Goal: Task Accomplishment & Management: Manage account settings

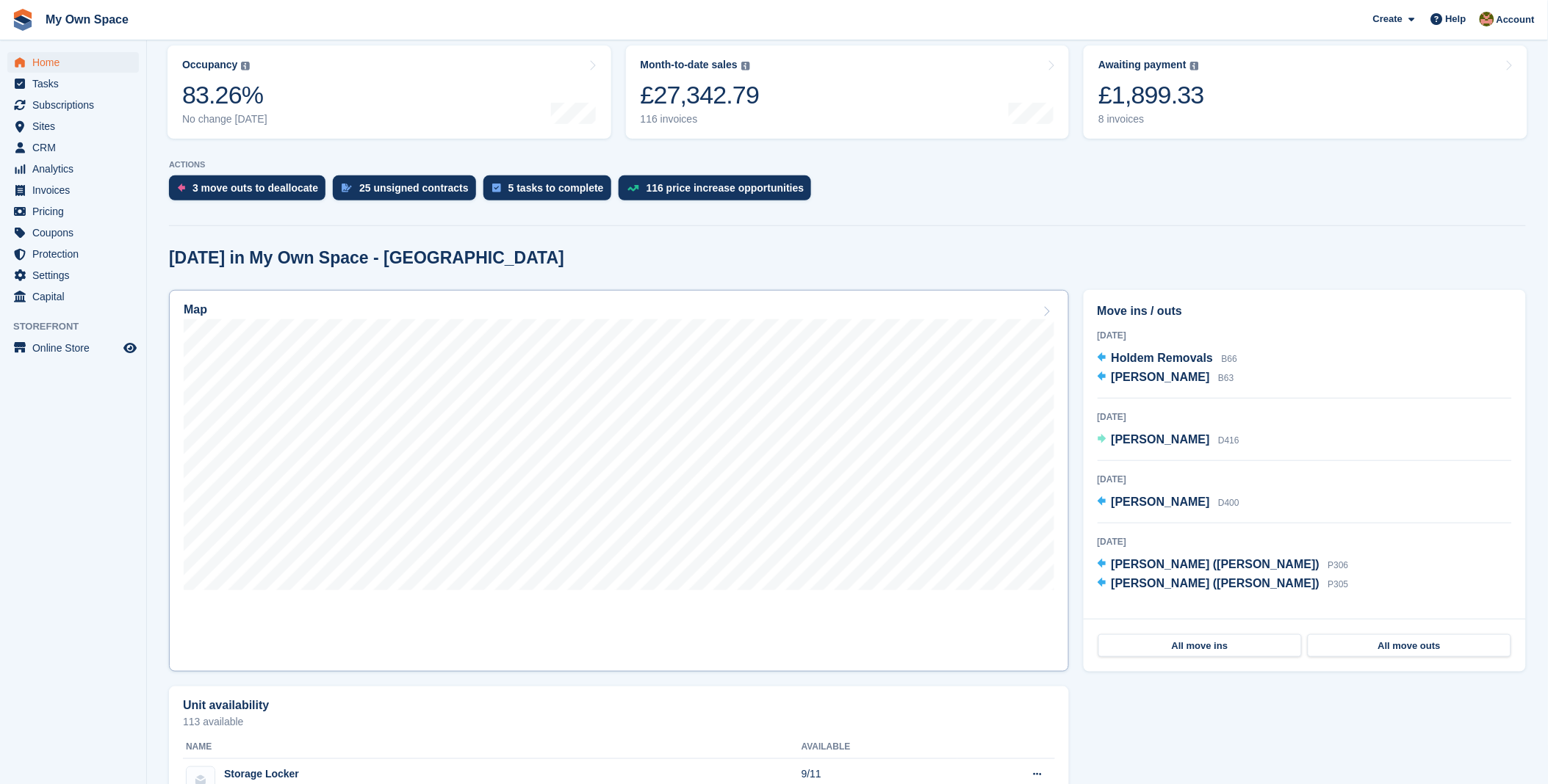
scroll to position [245, 0]
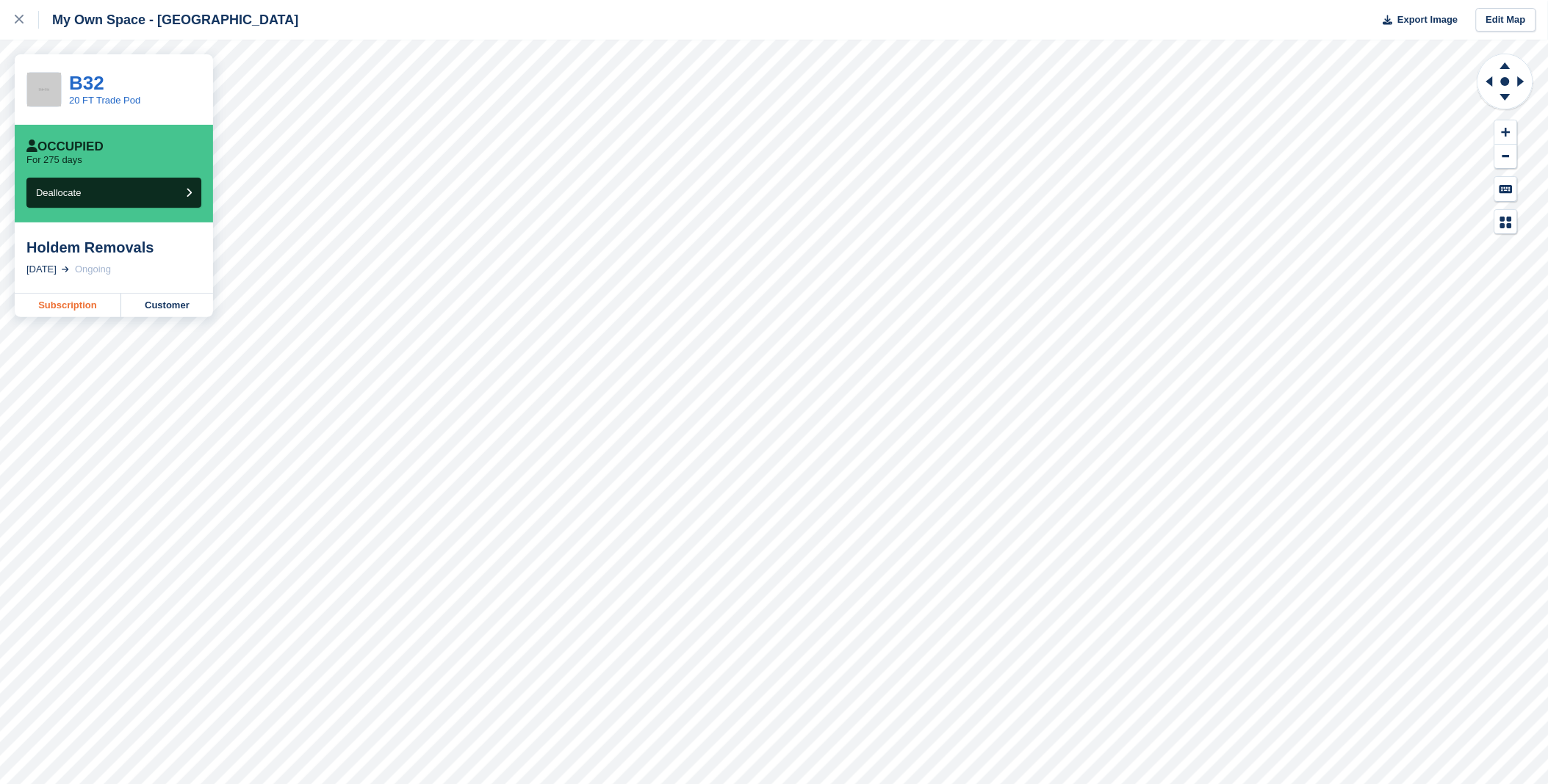
click at [76, 306] on link "Subscription" at bounding box center [67, 306] width 106 height 23
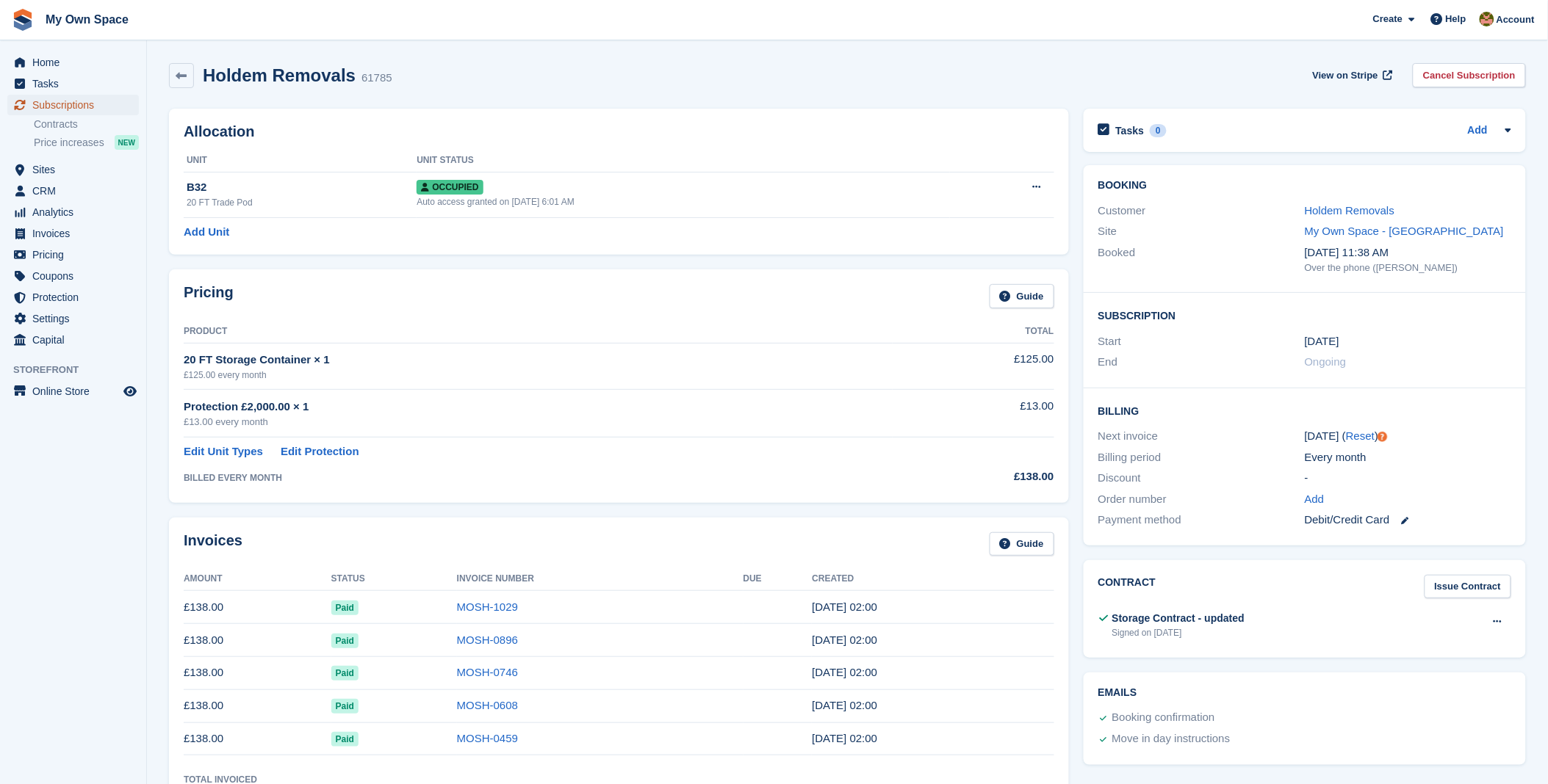
click at [57, 105] on span "Subscriptions" at bounding box center [76, 105] width 89 height 21
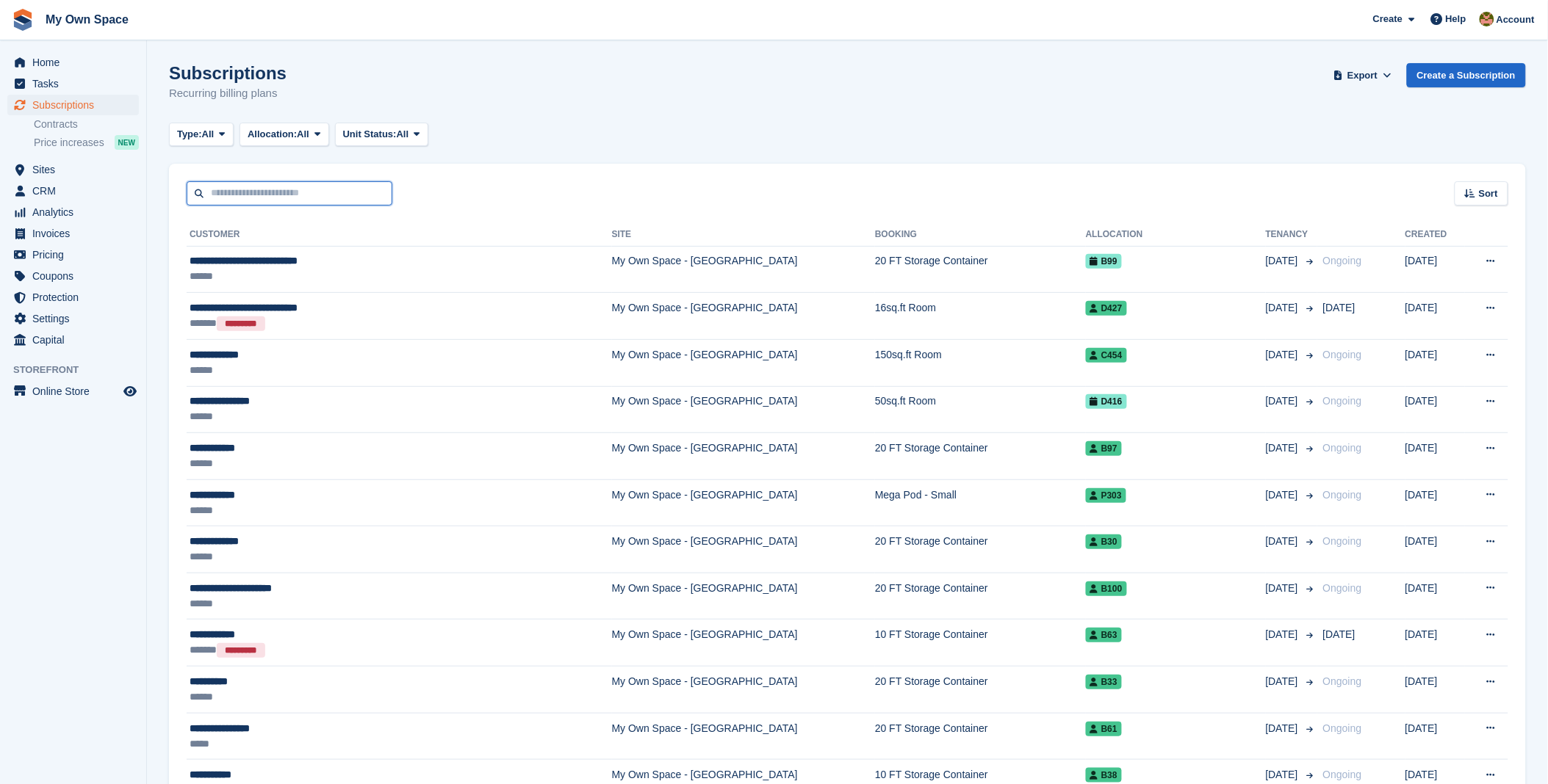
click at [263, 195] on input "text" at bounding box center [290, 193] width 206 height 24
type input "*******"
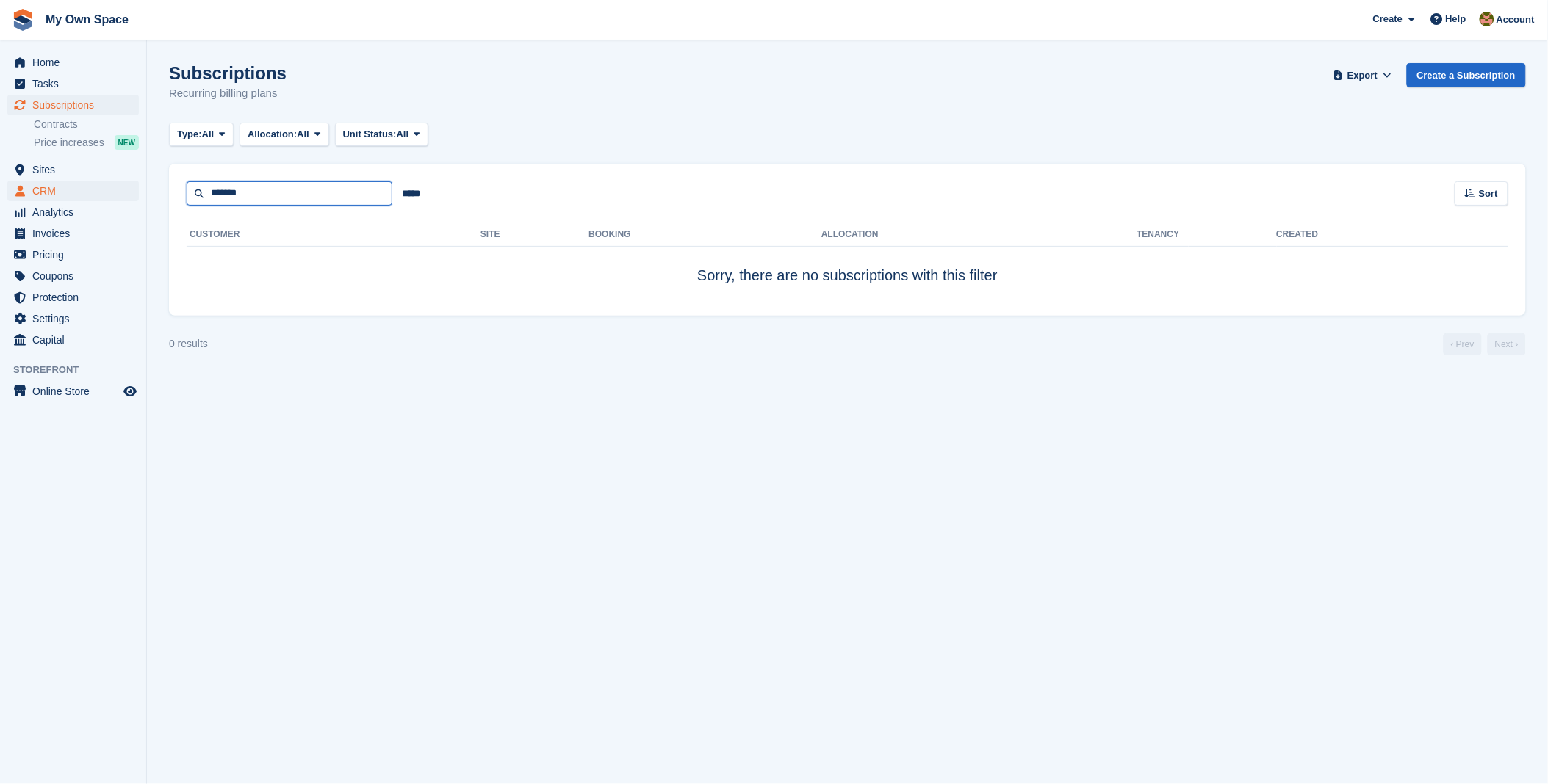
drag, startPoint x: 282, startPoint y: 197, endPoint x: 82, endPoint y: 186, distance: 200.3
click at [82, 186] on div "Home Tasks Subscriptions Subscriptions Subscriptions Contracts Price increases …" at bounding box center [774, 392] width 1548 height 784
type input "******"
drag, startPoint x: 266, startPoint y: 199, endPoint x: 204, endPoint y: 196, distance: 62.1
click at [204, 196] on input "******" at bounding box center [290, 193] width 206 height 24
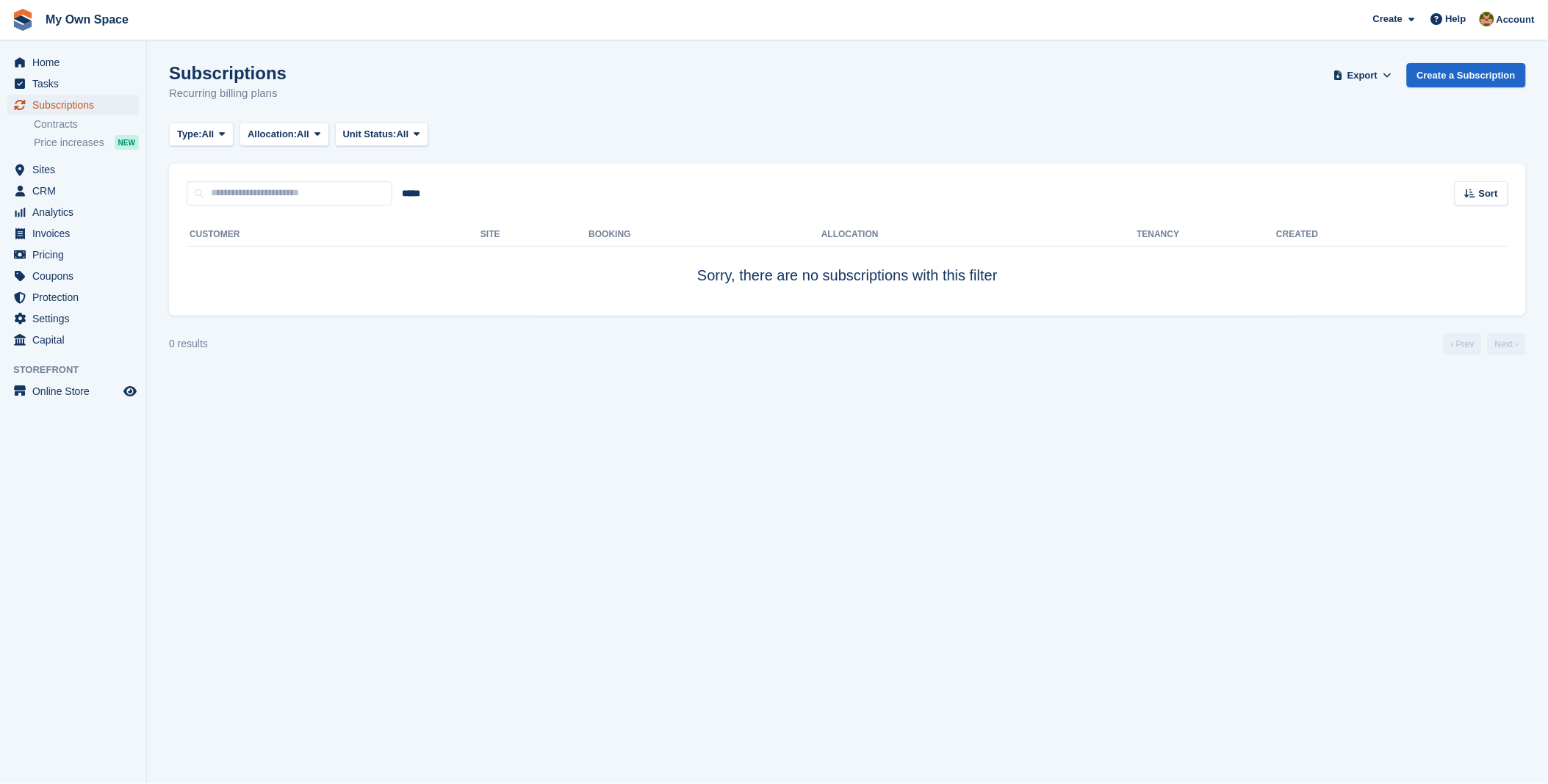
click at [77, 100] on span "Subscriptions" at bounding box center [76, 105] width 89 height 21
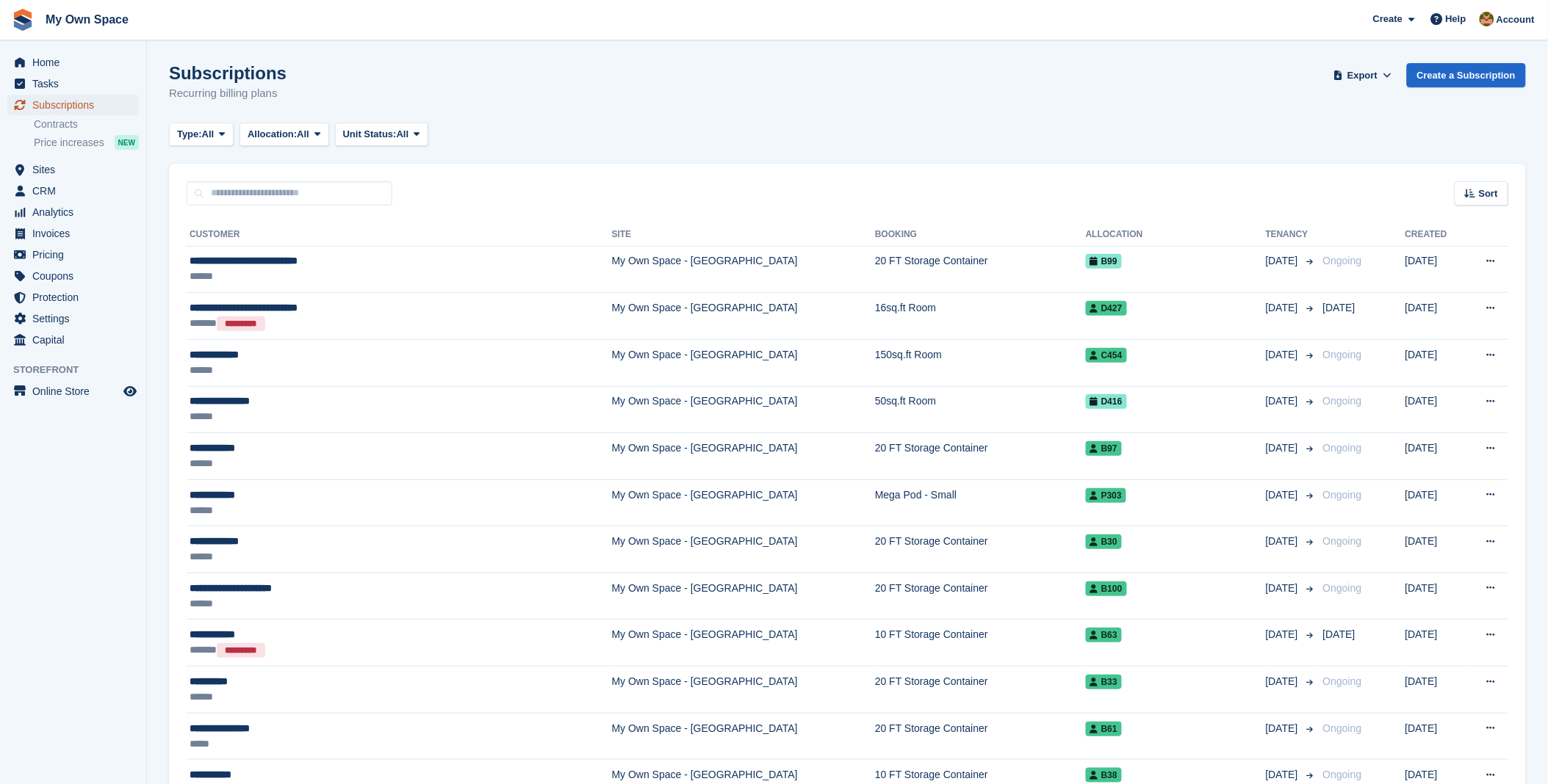
click at [62, 105] on span "Subscriptions" at bounding box center [76, 105] width 89 height 21
click at [52, 60] on span "Home" at bounding box center [76, 62] width 89 height 21
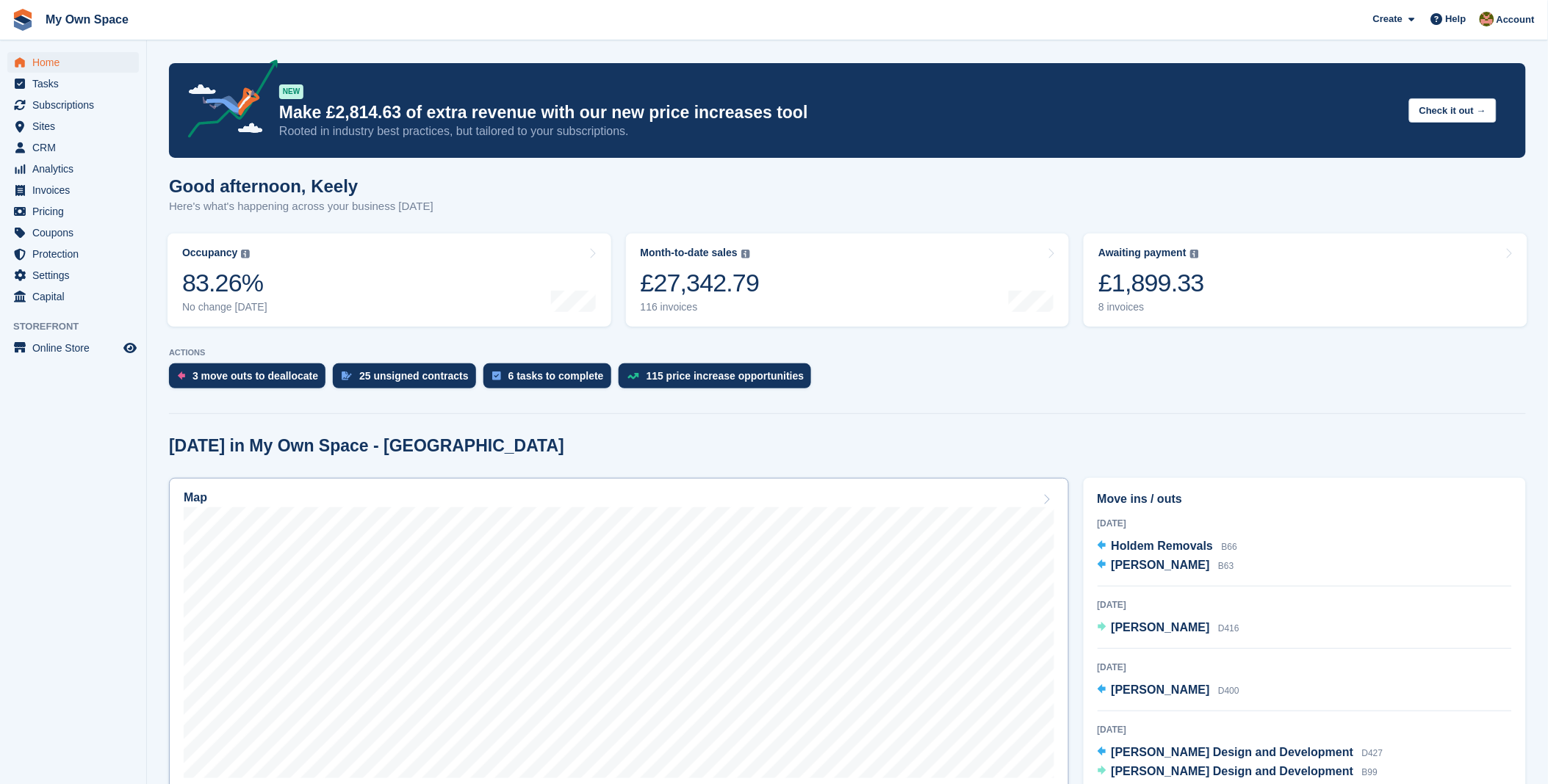
scroll to position [163, 0]
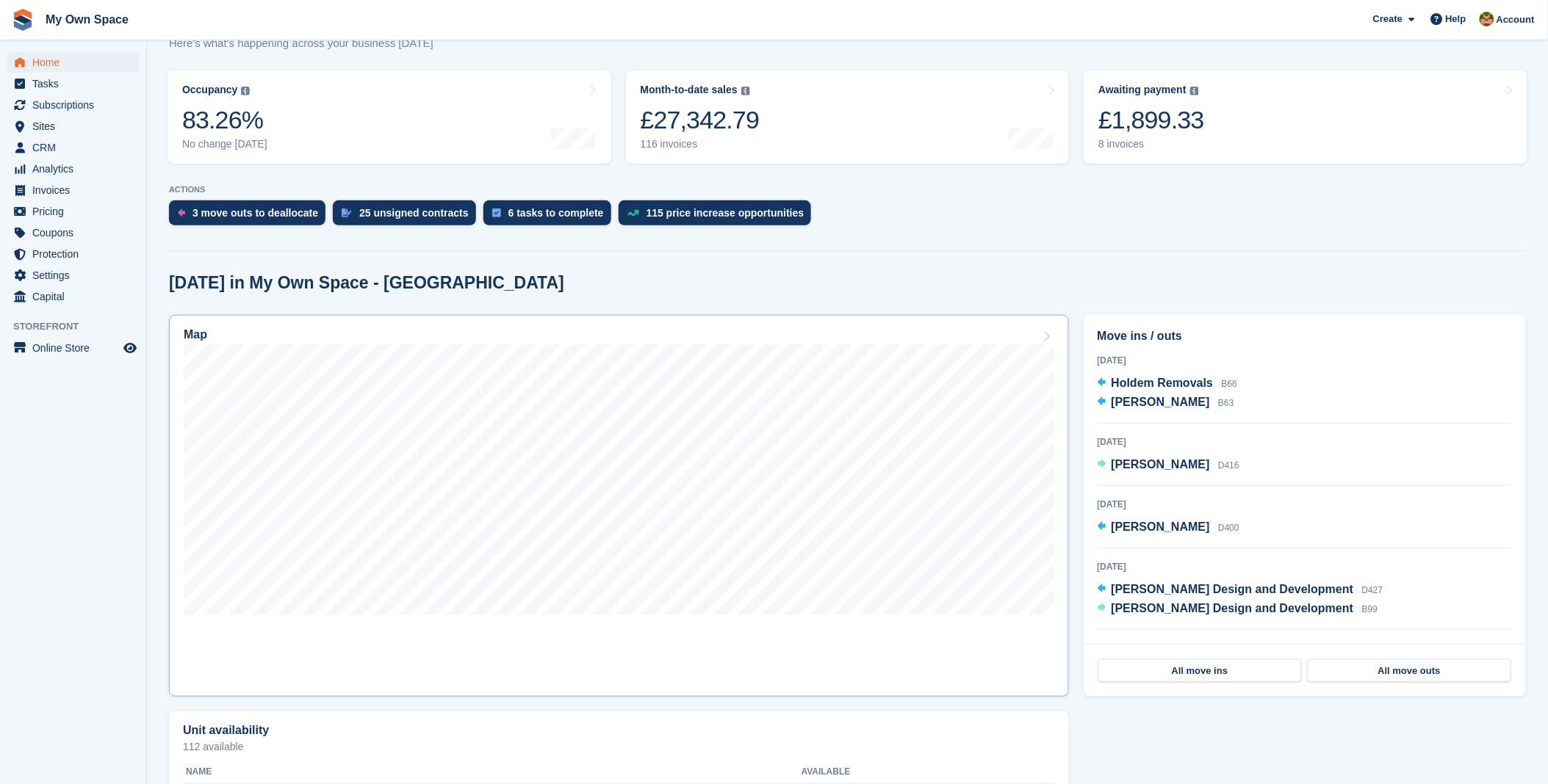
click at [579, 494] on link "Map" at bounding box center [619, 505] width 900 height 382
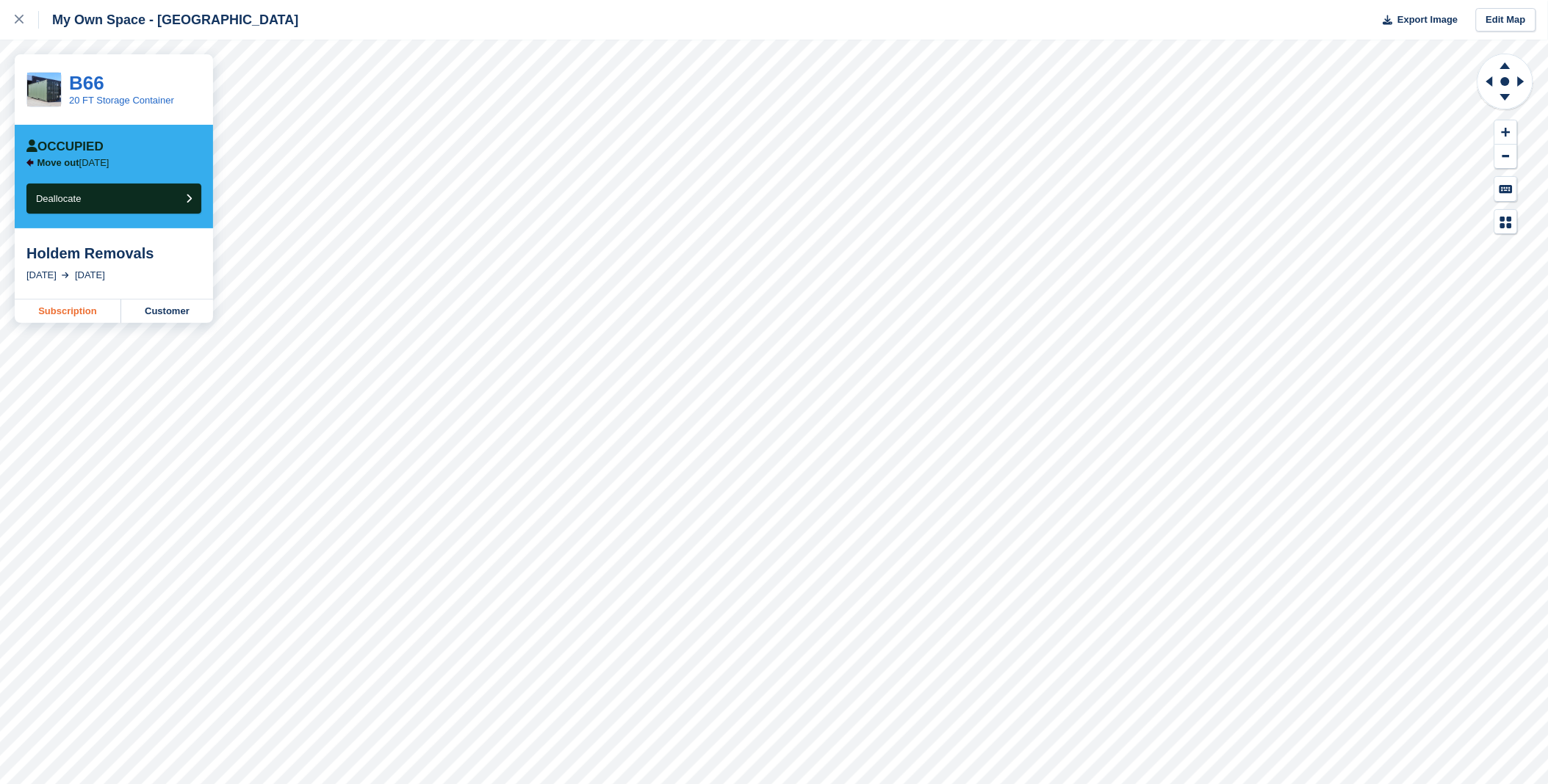
click at [72, 315] on link "Subscription" at bounding box center [67, 311] width 106 height 23
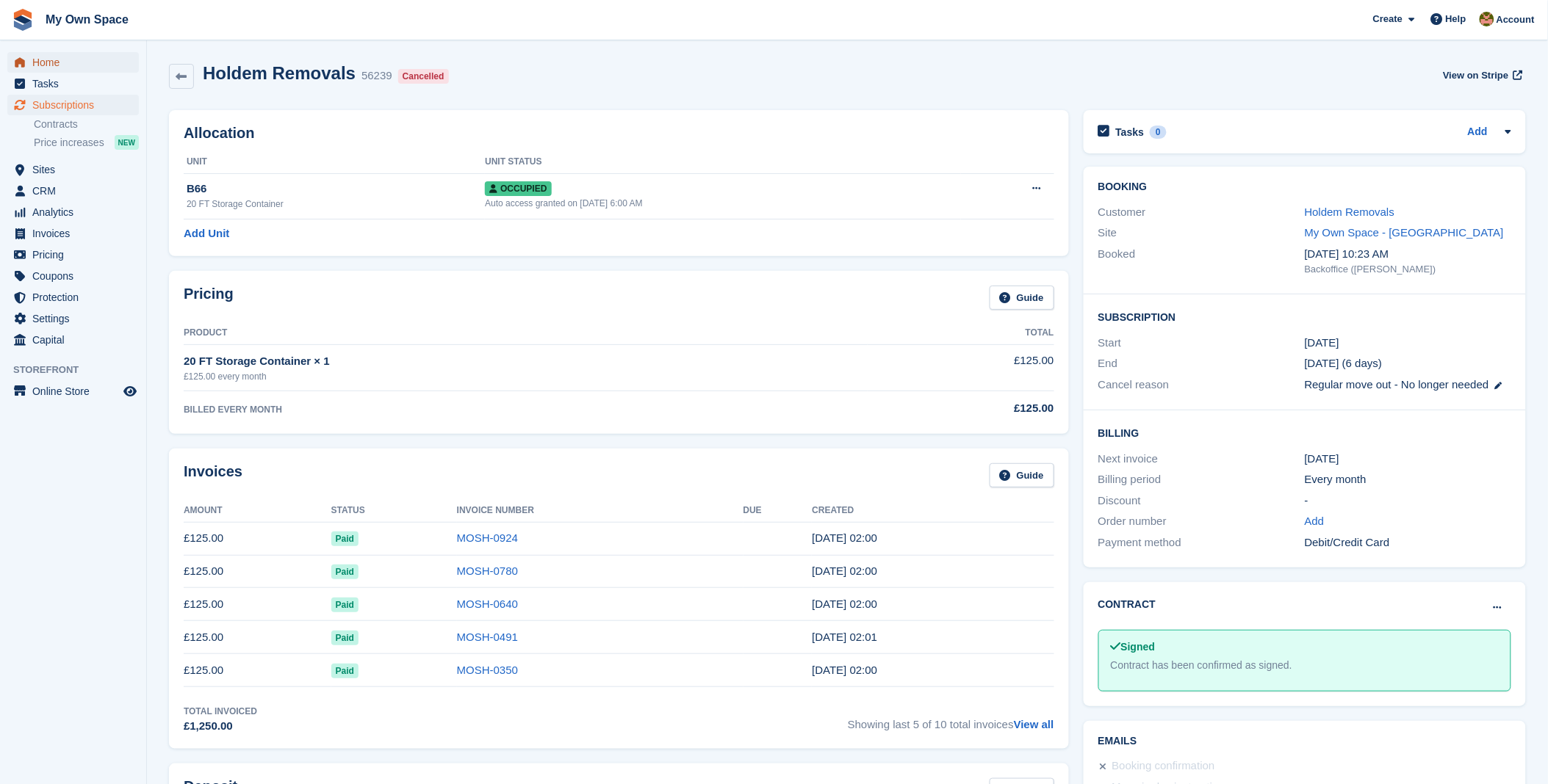
click at [47, 60] on span "Home" at bounding box center [76, 62] width 89 height 21
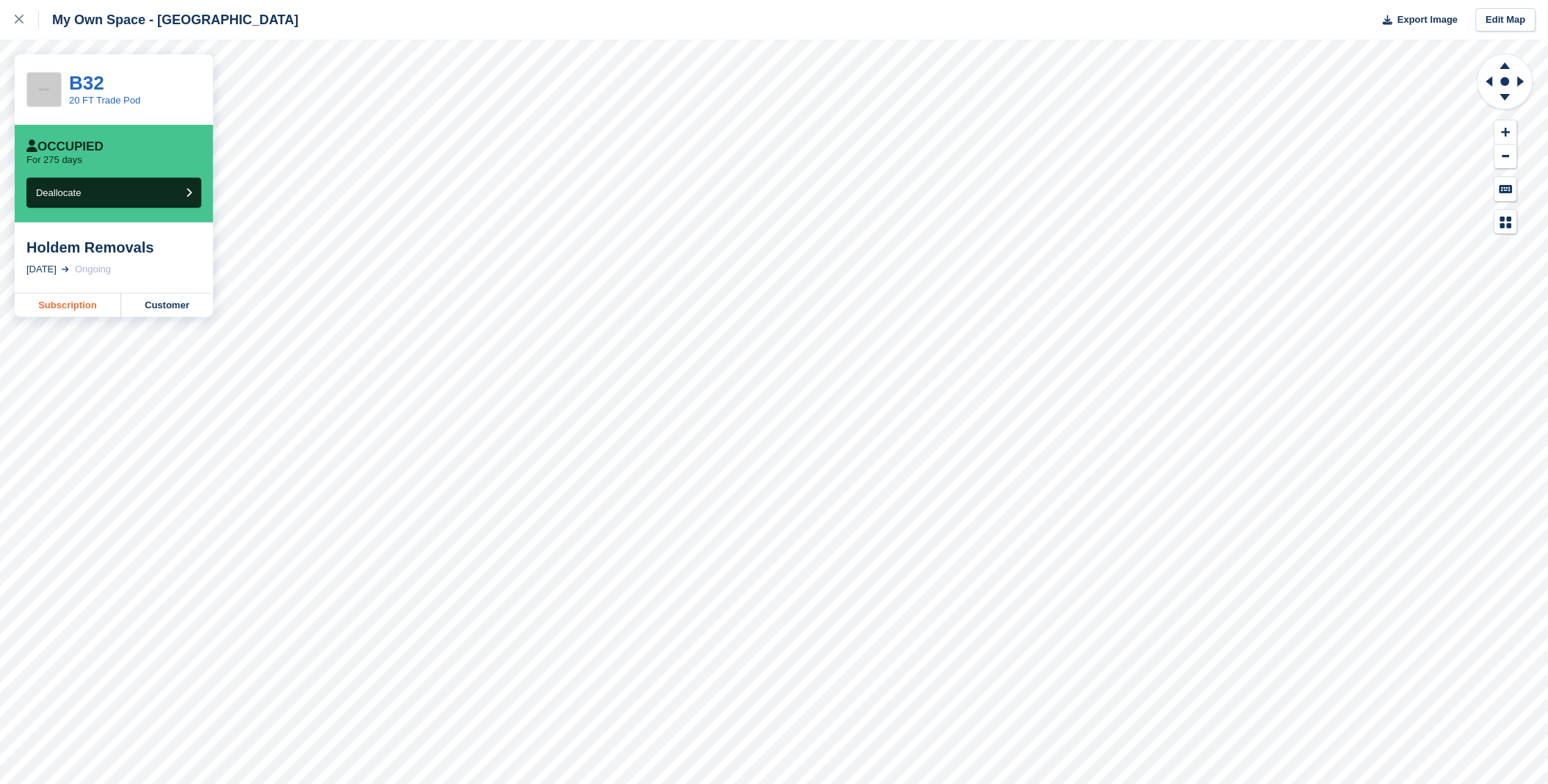
click at [89, 310] on link "Subscription" at bounding box center [67, 306] width 106 height 23
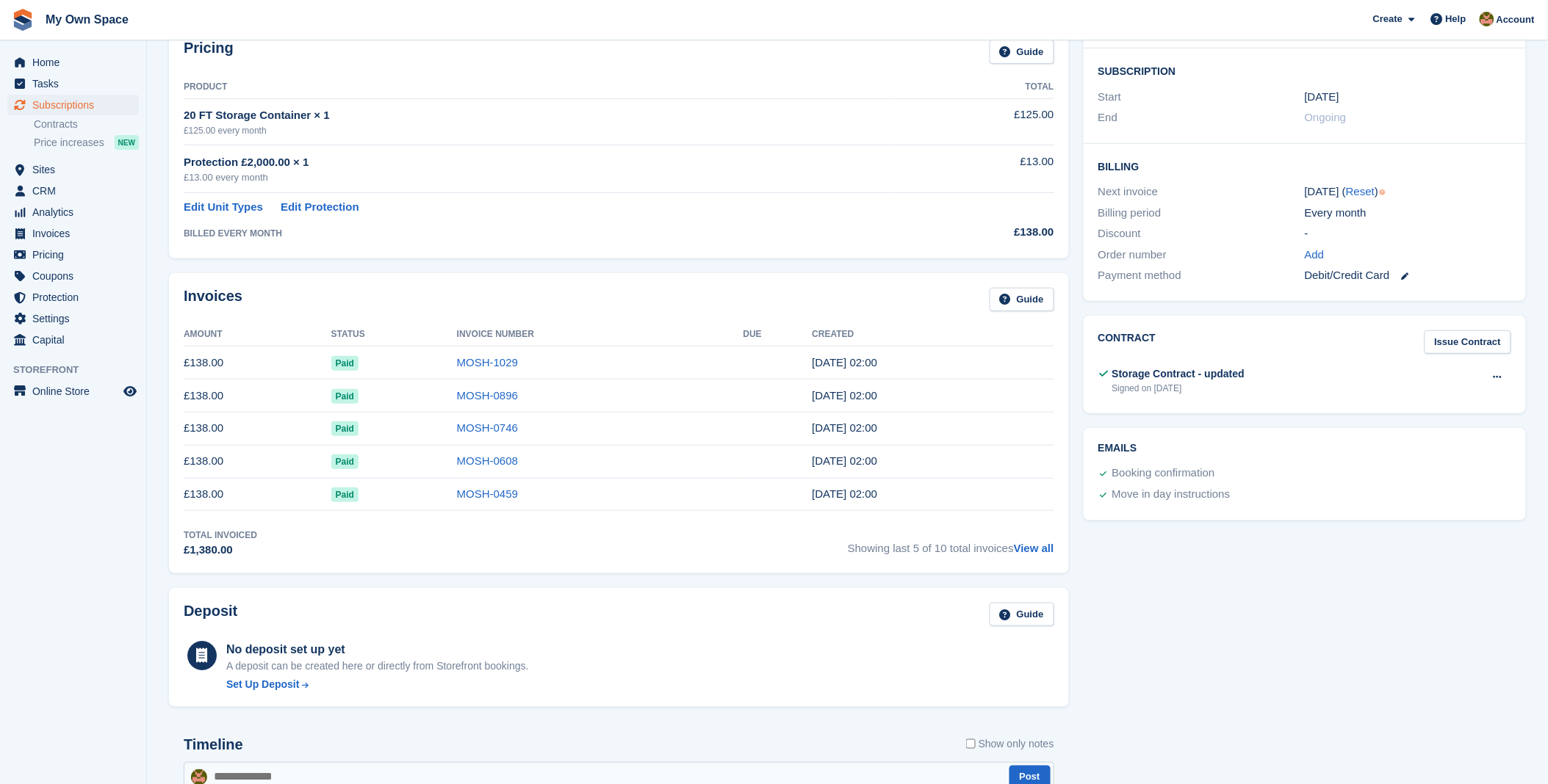
scroll to position [163, 0]
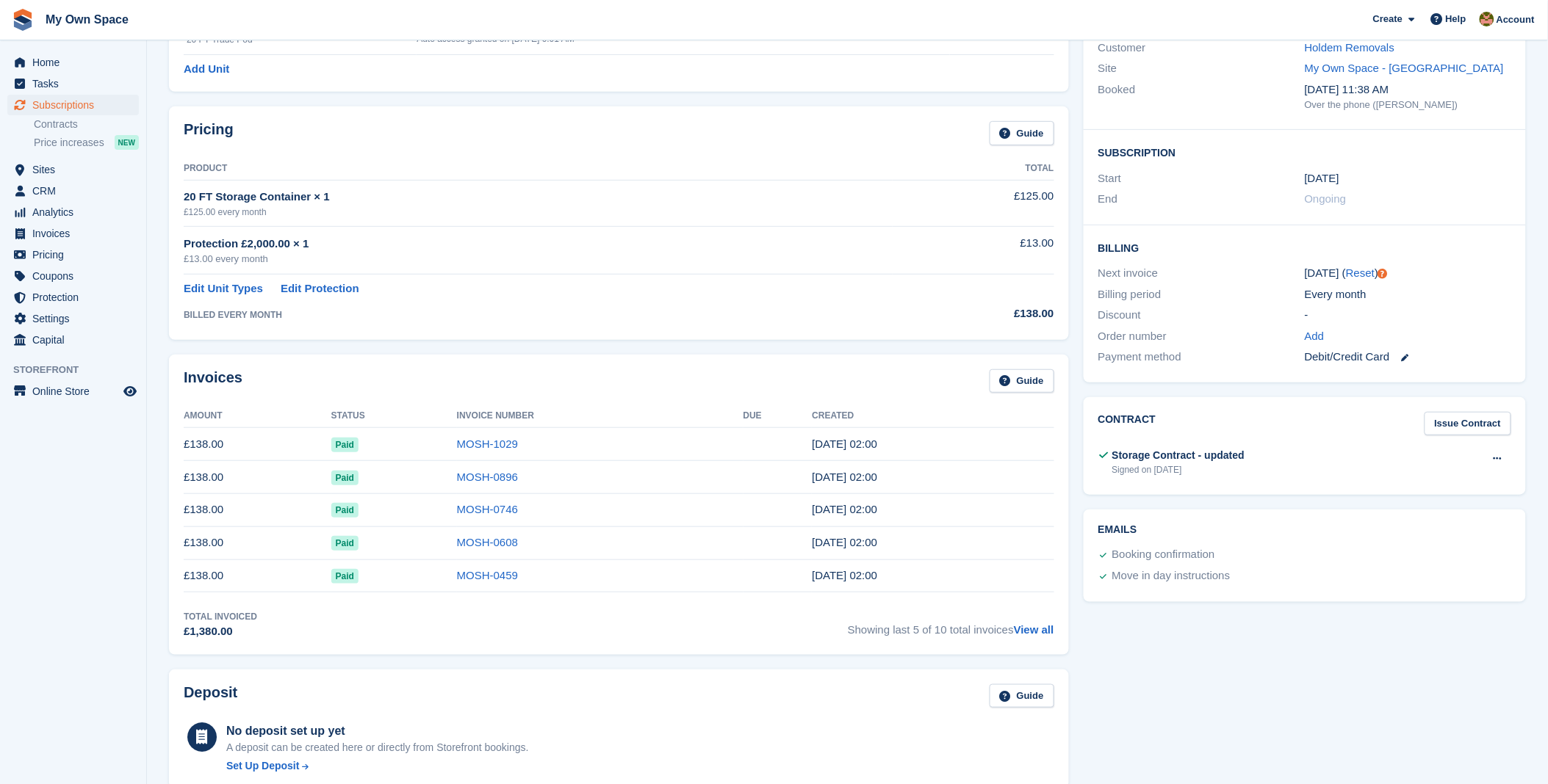
drag, startPoint x: 876, startPoint y: 449, endPoint x: 163, endPoint y: 486, distance: 714.0
click at [163, 486] on div "Invoices Guide Amount Status Invoice Number Due Created £138.00 Paid MOSH-1029 …" at bounding box center [619, 505] width 915 height 315
click at [1485, 614] on div "Tasks 0 Add No tasks related to Subscription #61785 Booking Customer Holdem Rem…" at bounding box center [1304, 518] width 457 height 1159
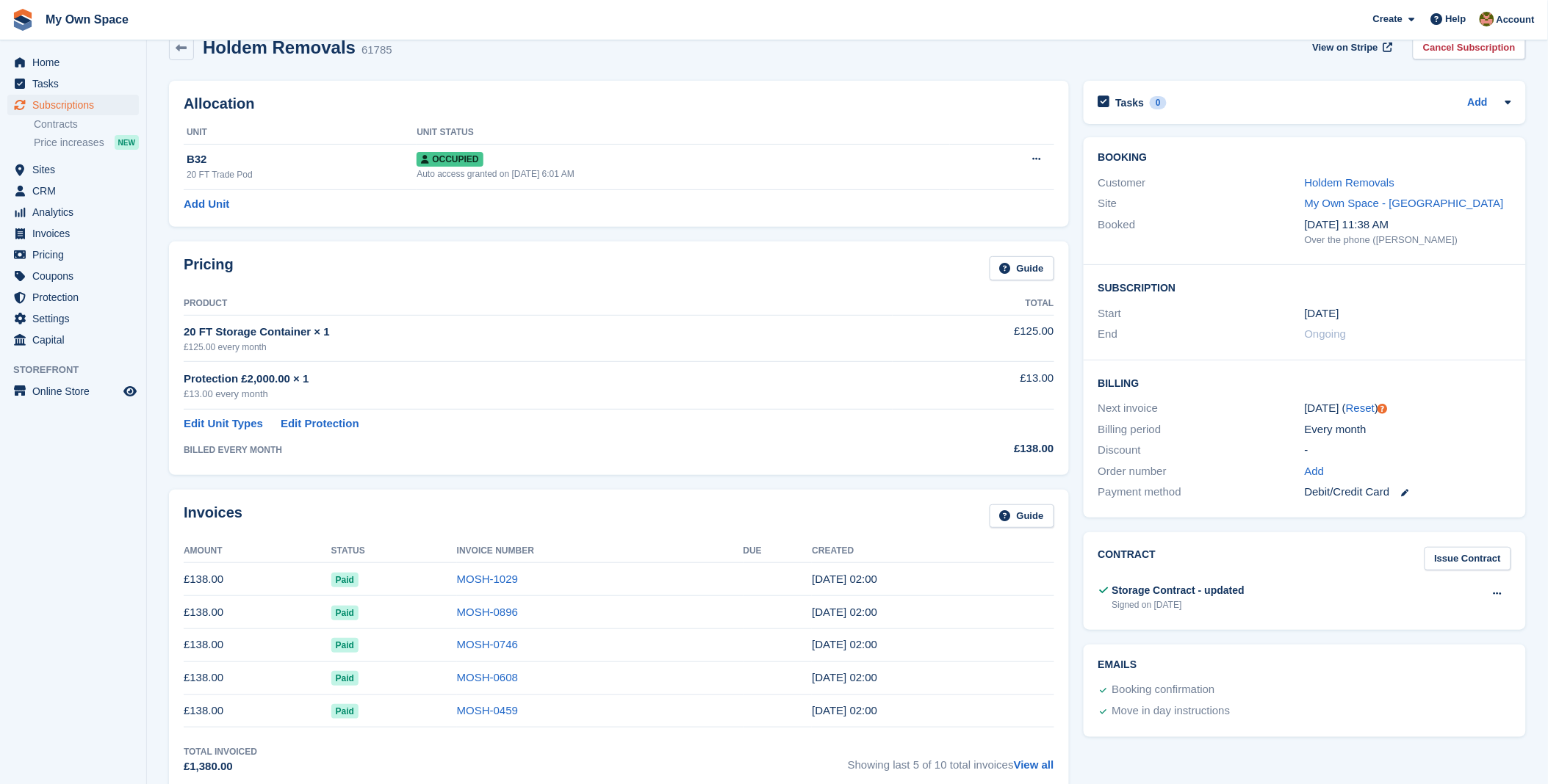
scroll to position [0, 0]
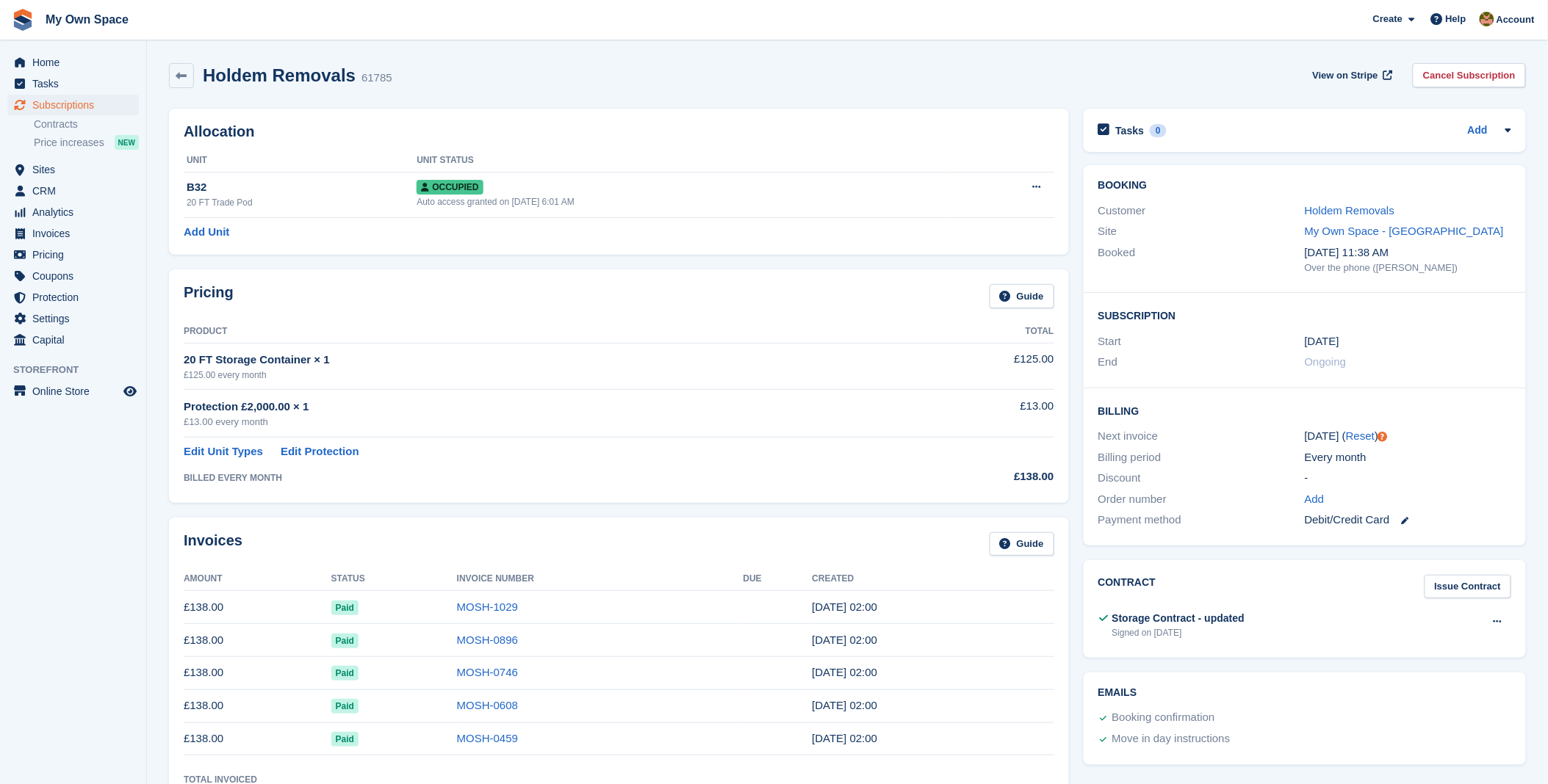
click at [933, 91] on div "Holdem Removals 61785 View on Stripe Cancel Subscription" at bounding box center [848, 78] width 1372 height 46
click at [49, 63] on span "Home" at bounding box center [76, 62] width 89 height 21
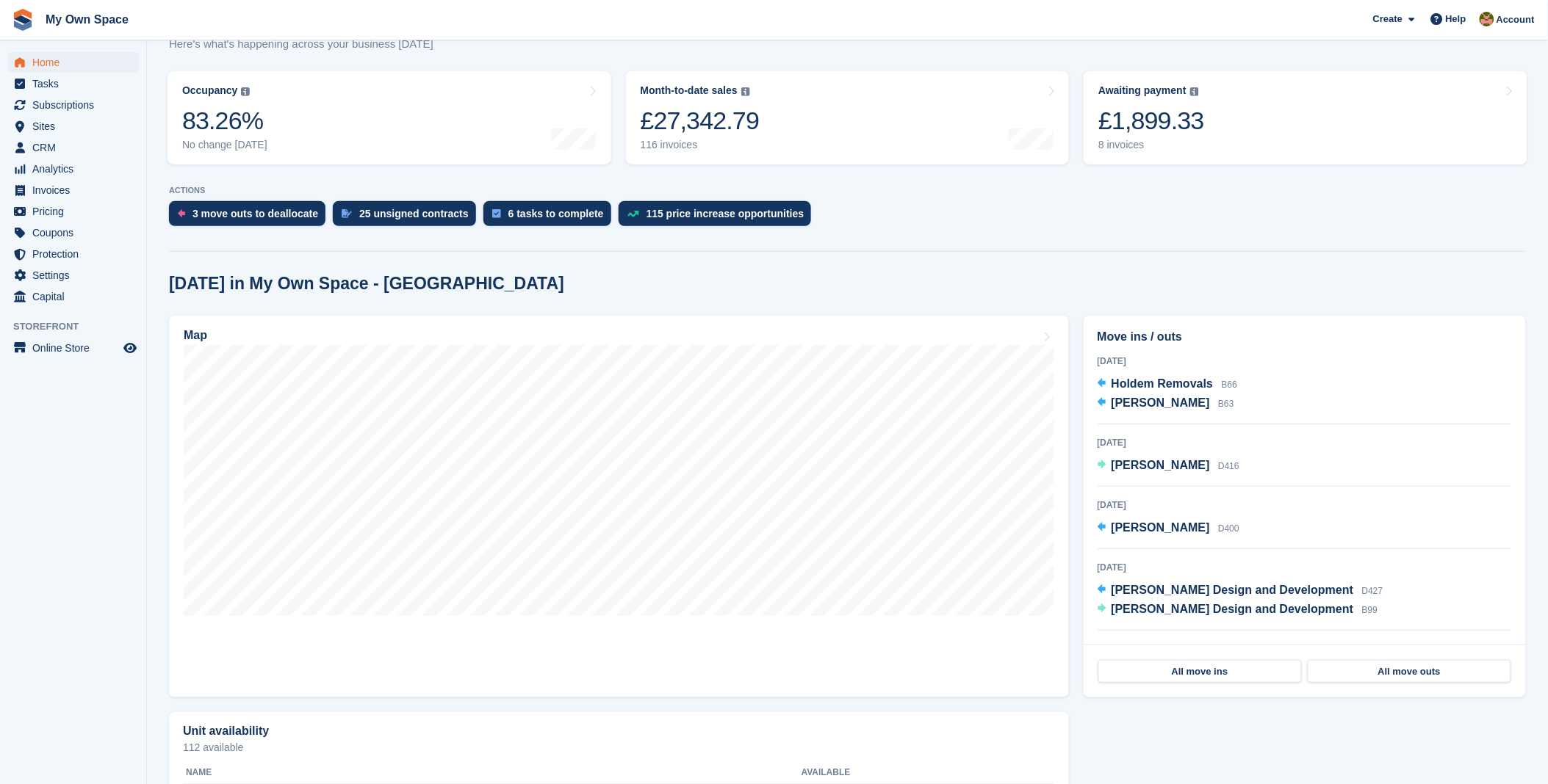
scroll to position [245, 0]
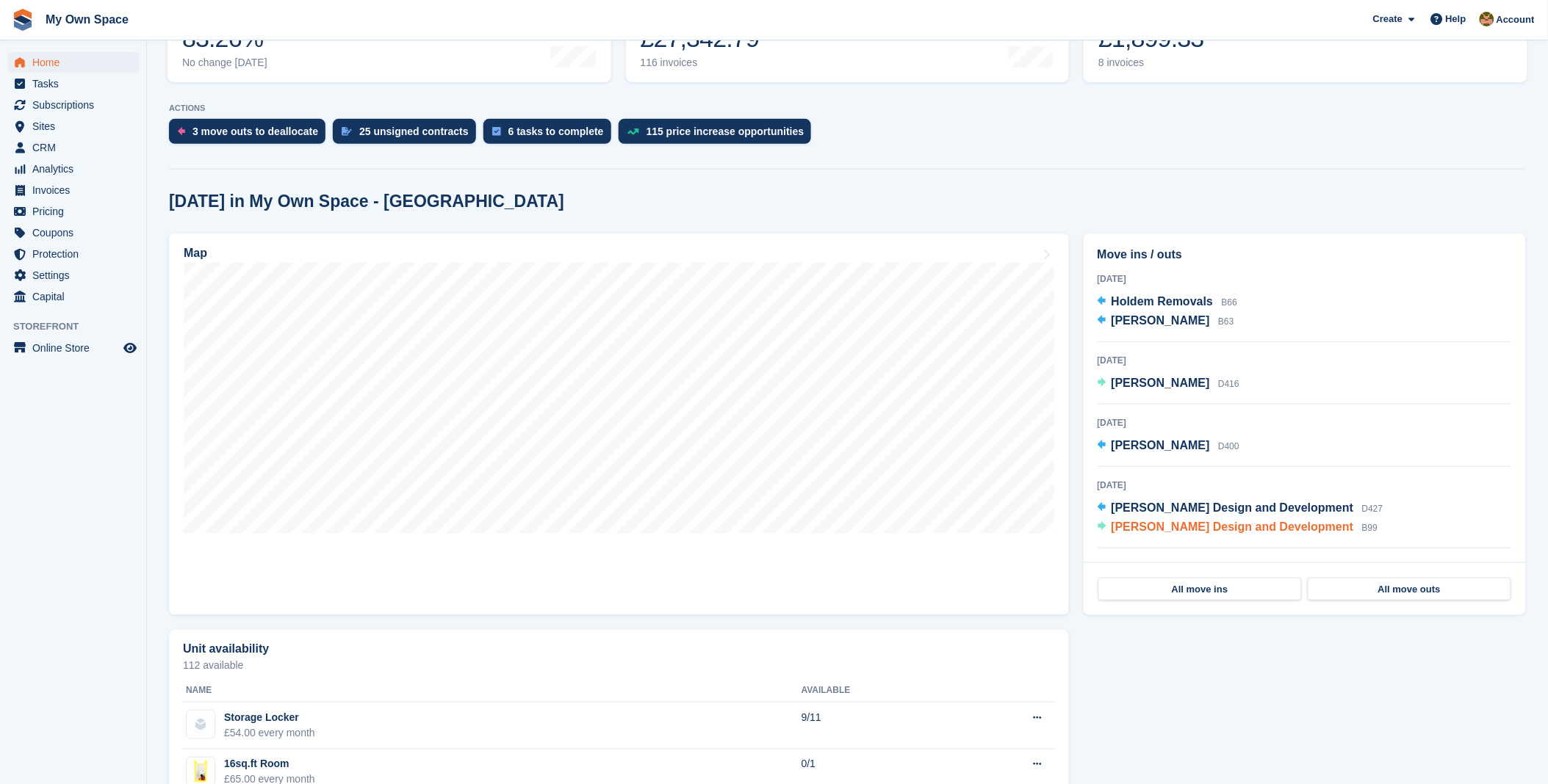
click at [1209, 530] on span "[PERSON_NAME] Design and Development" at bounding box center [1232, 527] width 242 height 13
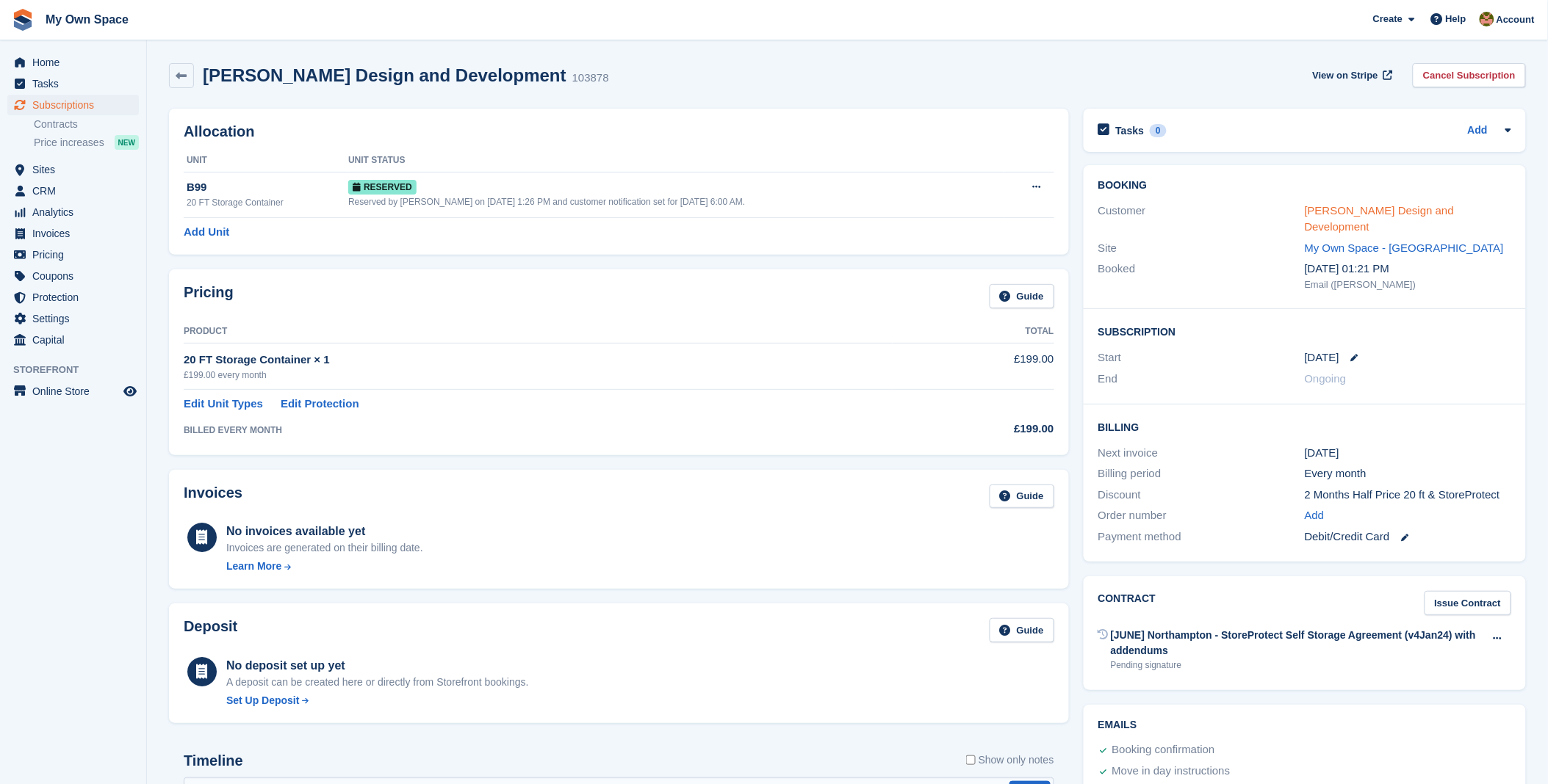
click at [1374, 213] on link "[PERSON_NAME] Design and Development" at bounding box center [1379, 218] width 149 height 30
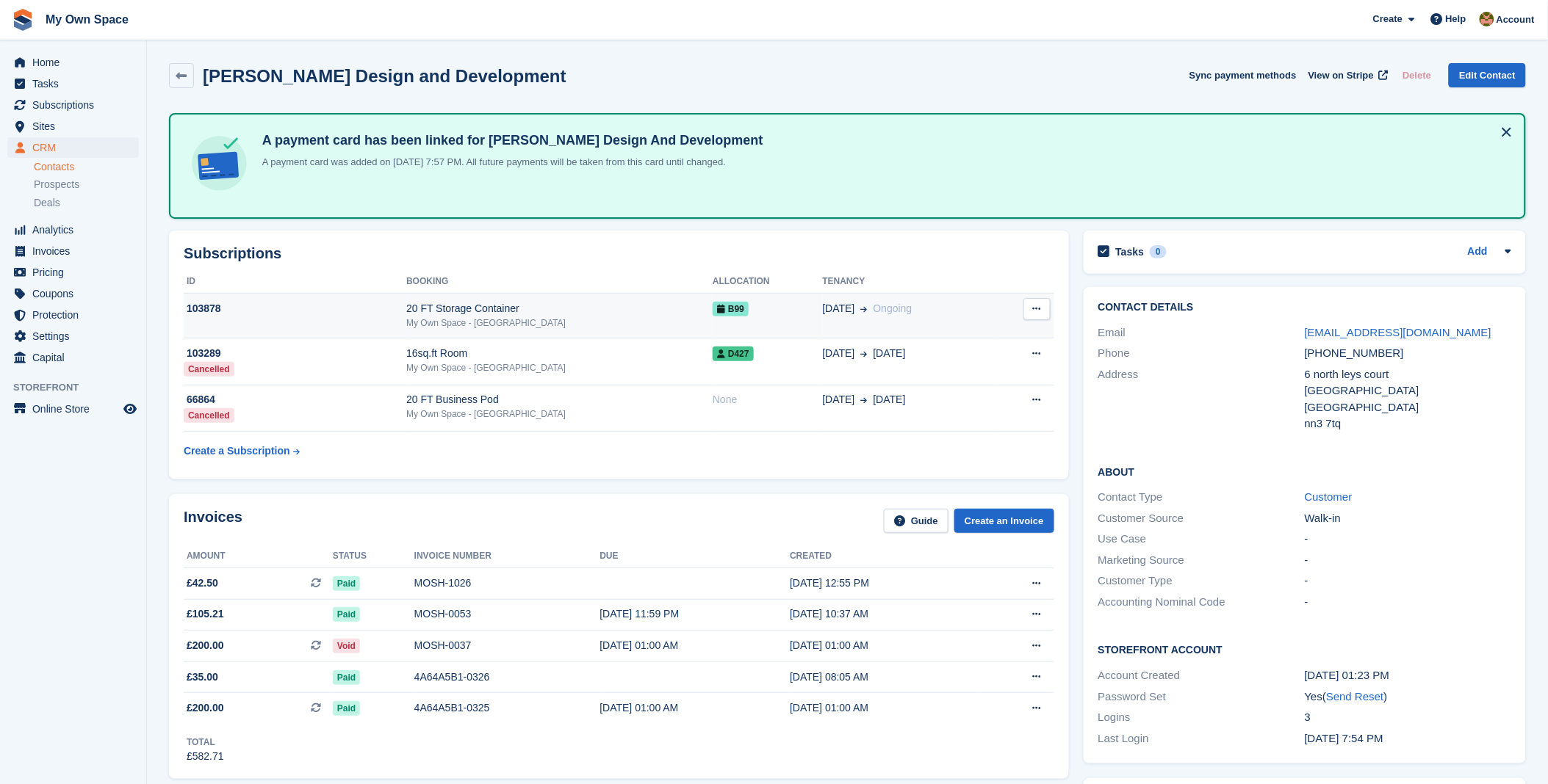
click at [516, 303] on div "20 FT Storage Container" at bounding box center [559, 308] width 307 height 15
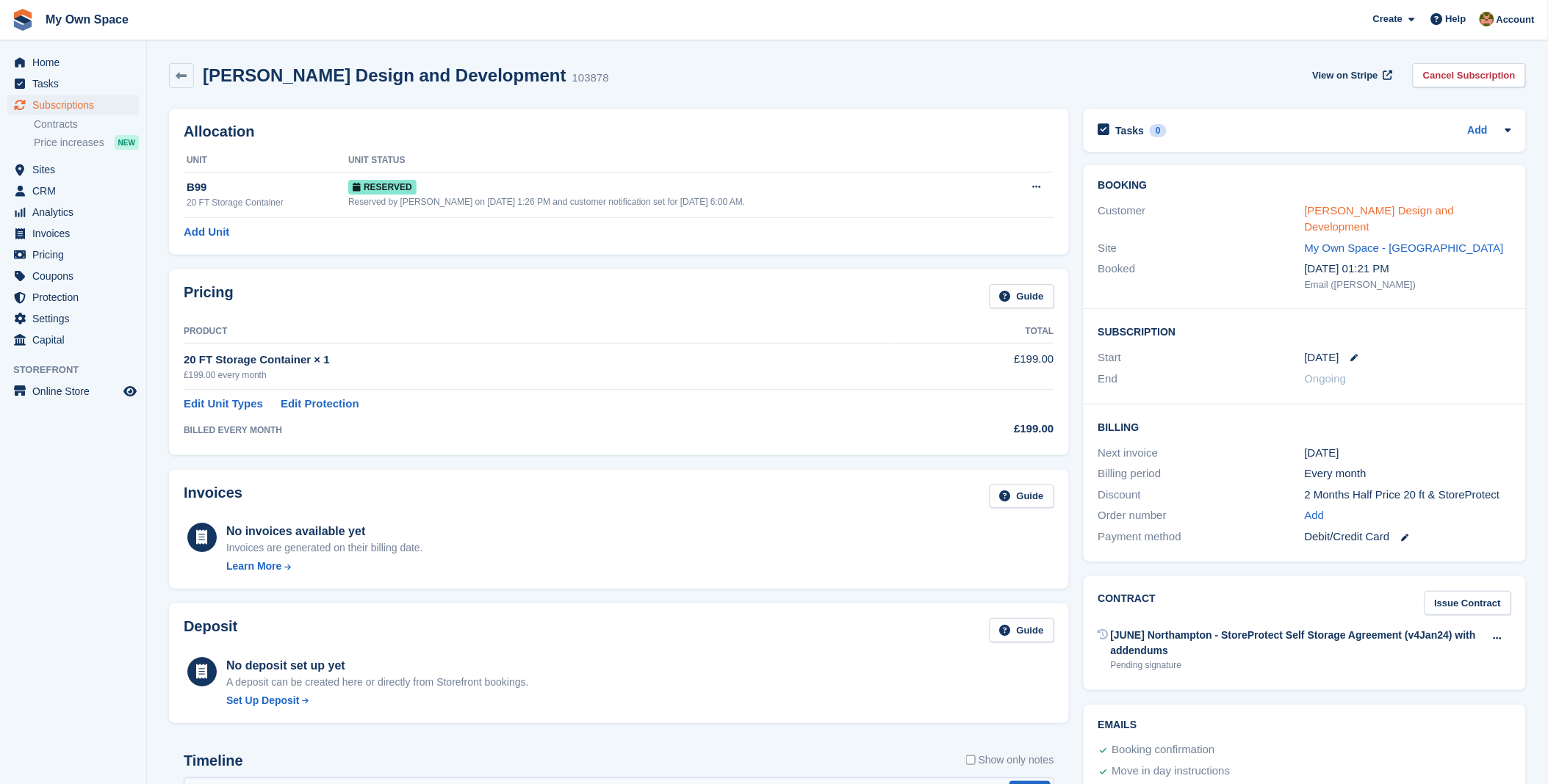
click at [1380, 215] on link "[PERSON_NAME] Design and Development" at bounding box center [1379, 218] width 149 height 30
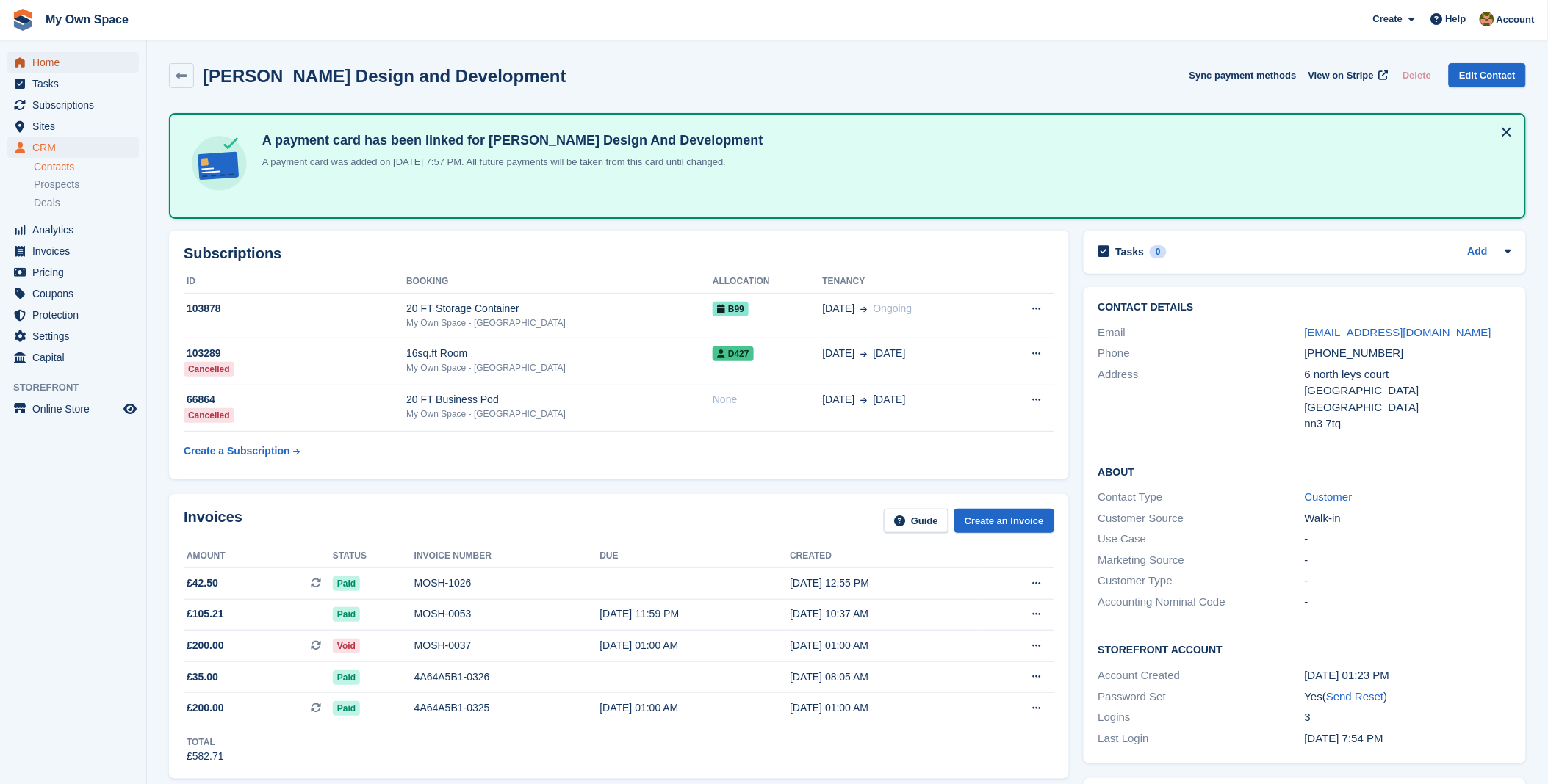
click at [47, 62] on span "Home" at bounding box center [76, 62] width 89 height 21
